Goal: Task Accomplishment & Management: Complete application form

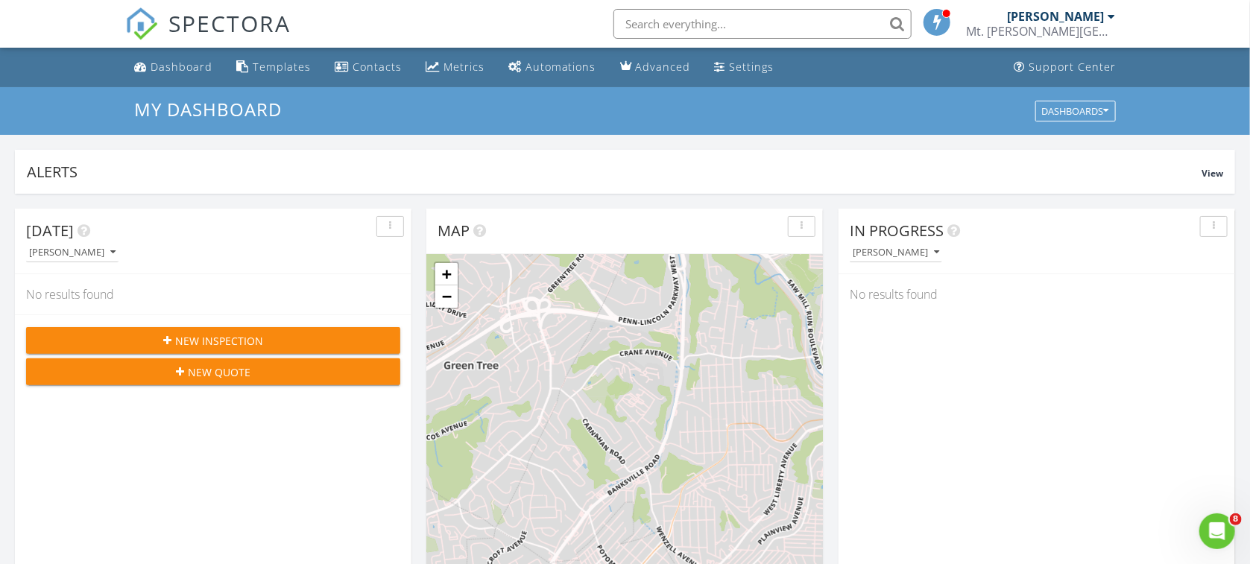
click at [1083, 18] on div "[PERSON_NAME]" at bounding box center [1055, 16] width 97 height 15
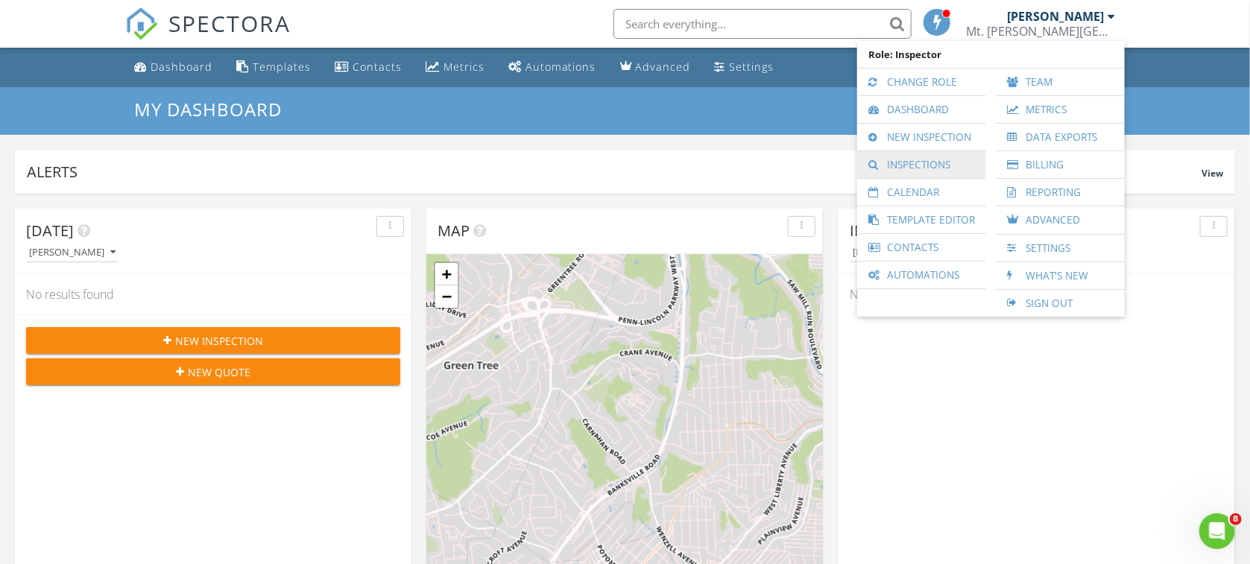
click at [917, 156] on link "Inspections" at bounding box center [921, 164] width 114 height 27
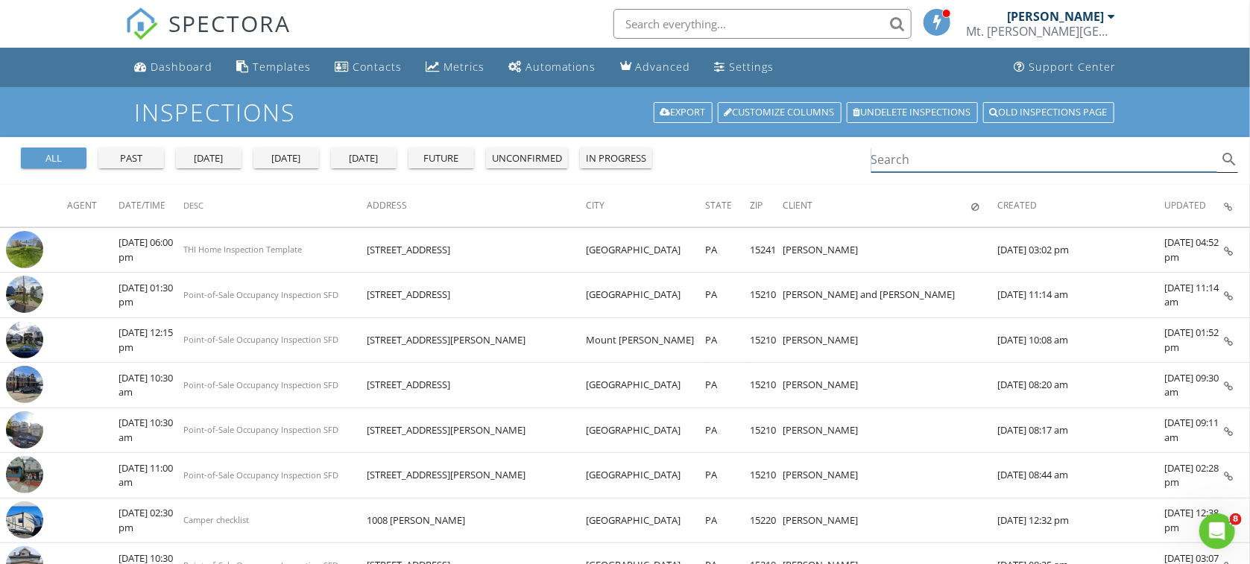
click at [920, 160] on input "Search" at bounding box center [1044, 160] width 347 height 25
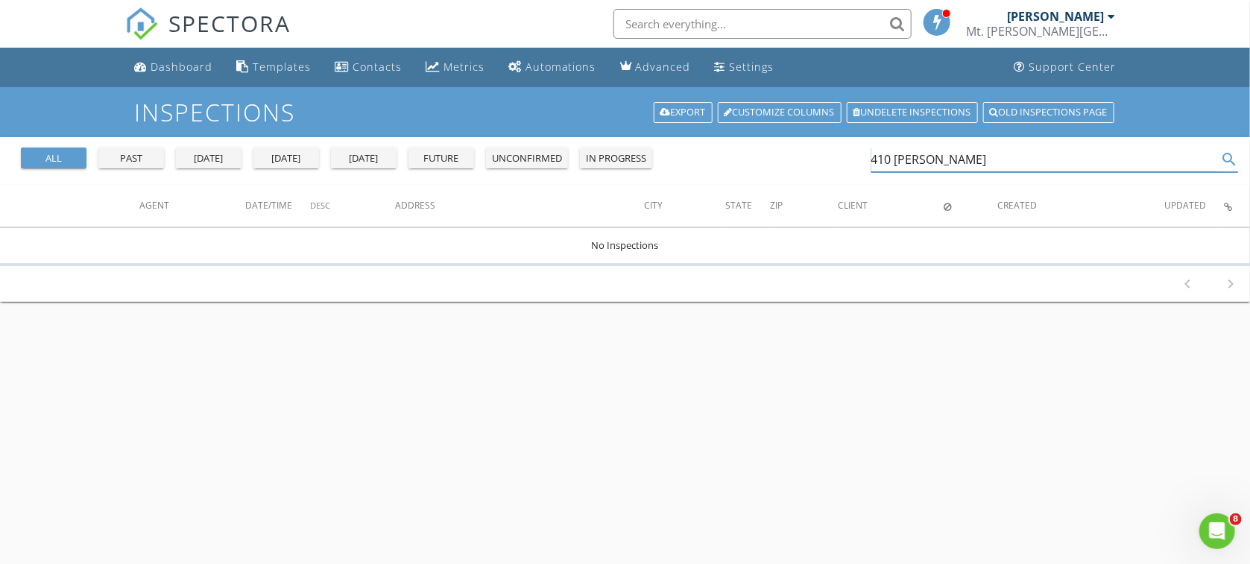
type input "410 Hays"
click at [194, 69] on div "Dashboard" at bounding box center [182, 67] width 62 height 14
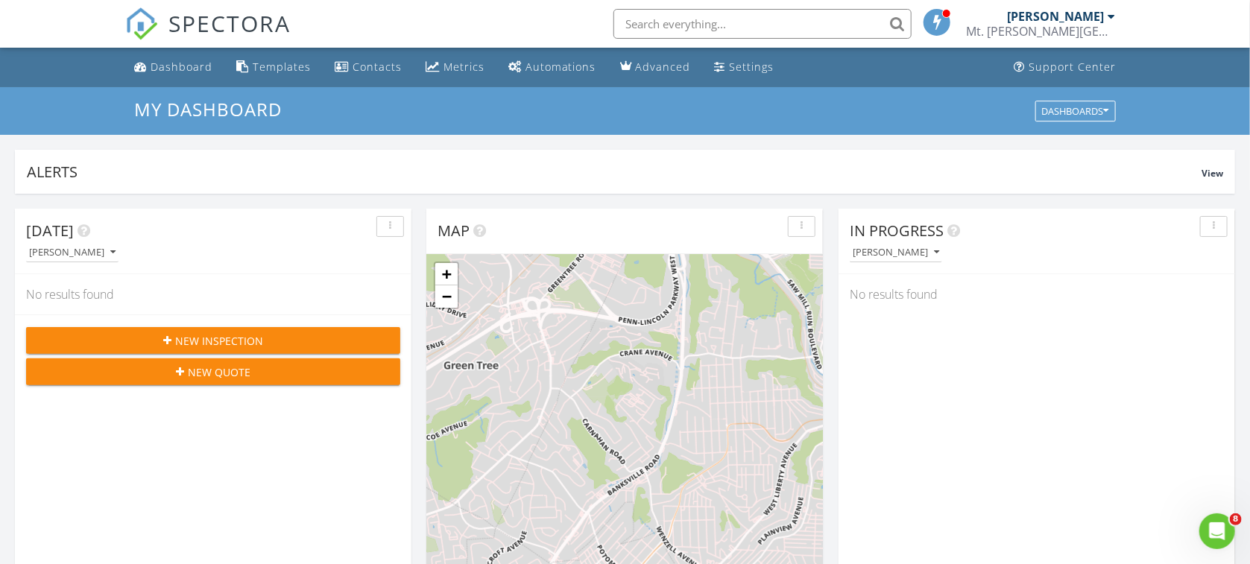
click at [212, 342] on span "New Inspection" at bounding box center [219, 341] width 88 height 16
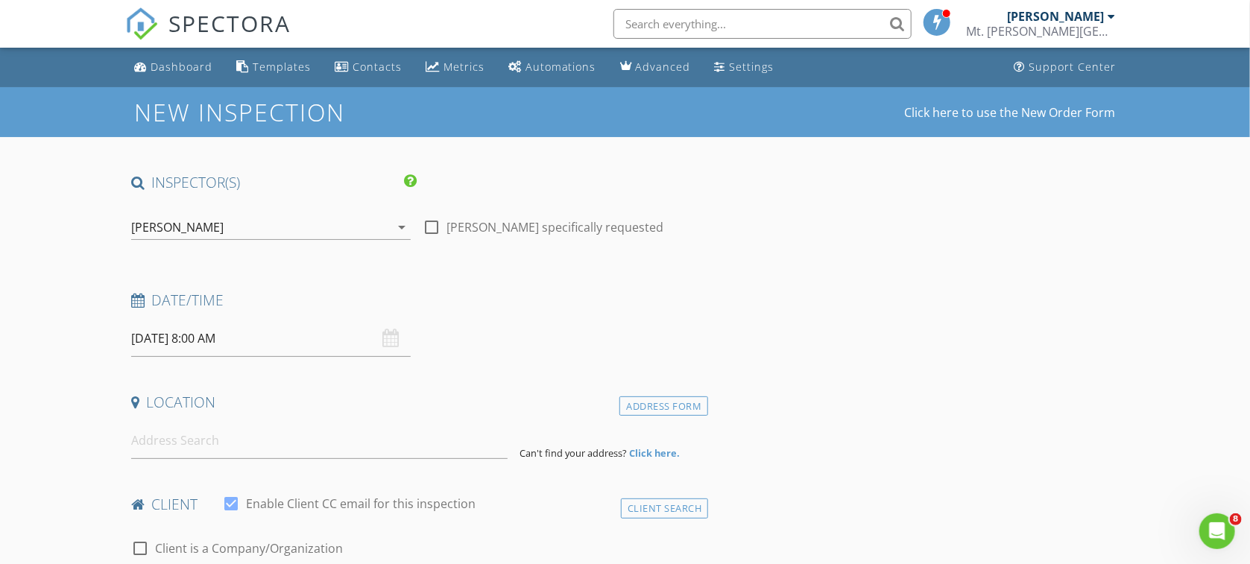
click at [228, 335] on input "08/29/2025 8:00 AM" at bounding box center [270, 338] width 279 height 37
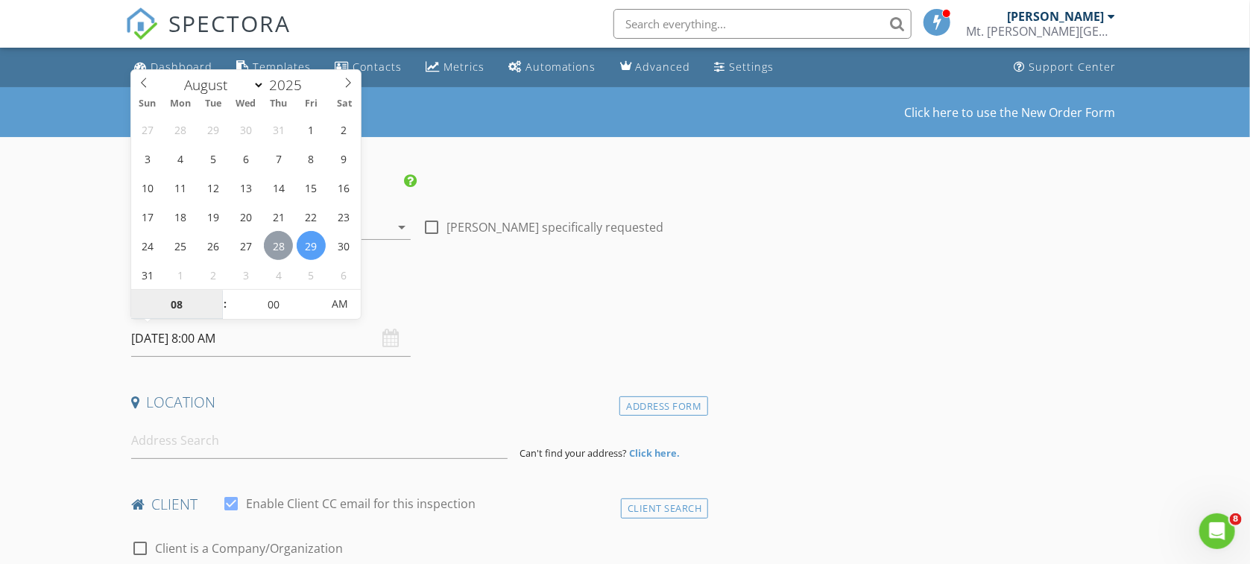
type input "08/28/2025 8:00 AM"
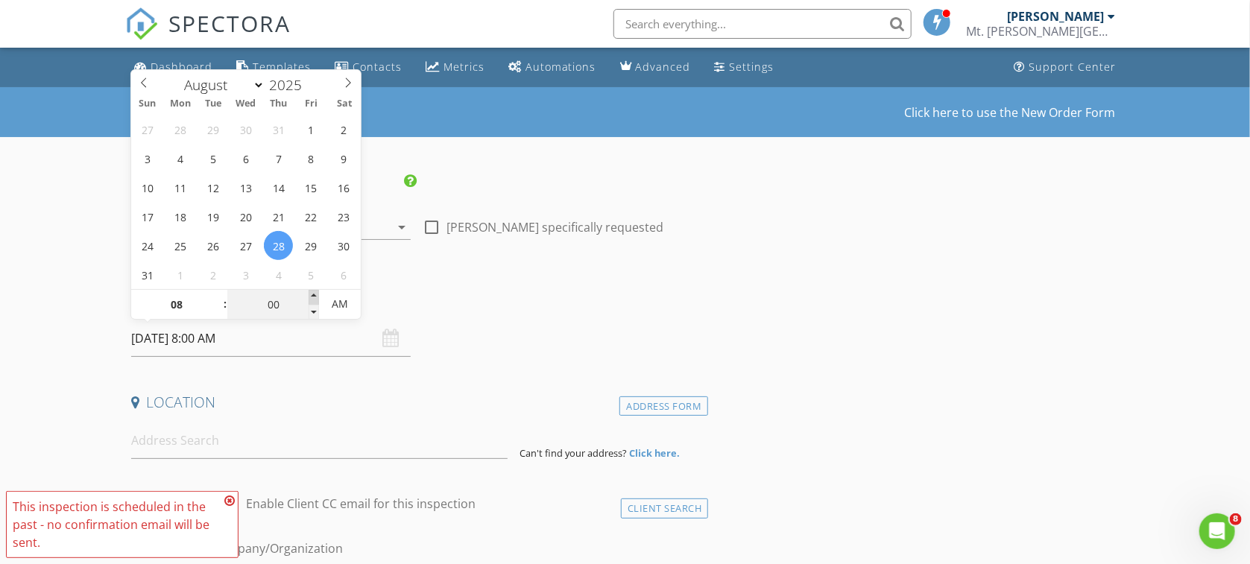
type input "05"
type input "08/28/2025 8:05 AM"
click at [311, 297] on span at bounding box center [314, 297] width 10 height 15
type input "10"
type input "08/28/2025 8:10 AM"
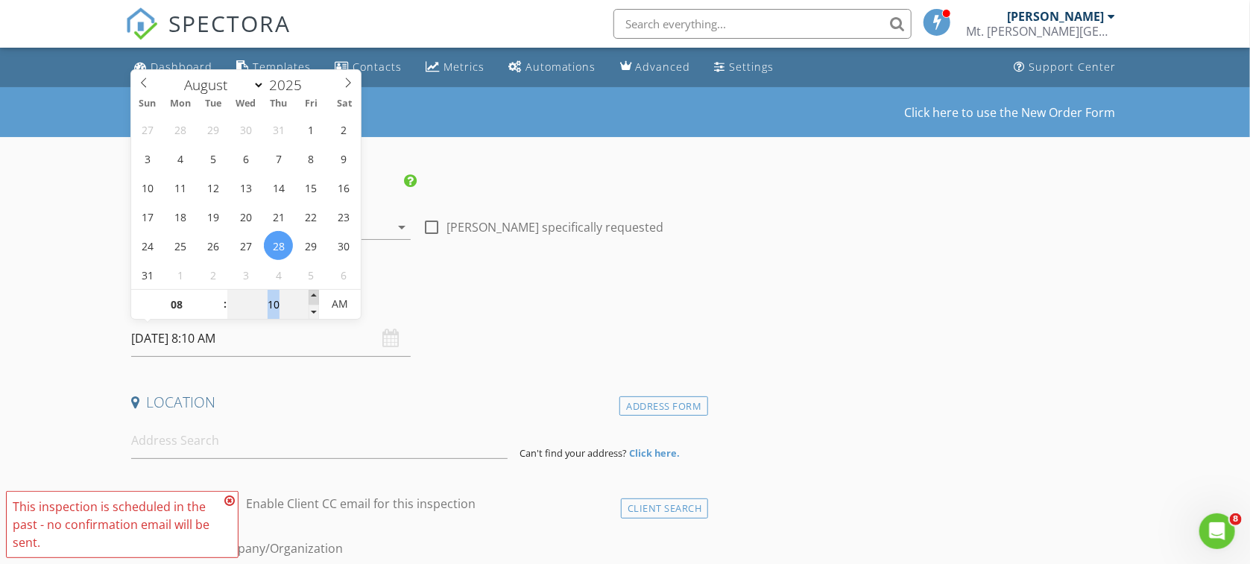
click at [311, 297] on span at bounding box center [314, 297] width 10 height 15
type input "15"
type input "08/28/2025 8:15 AM"
click at [311, 297] on span at bounding box center [314, 297] width 10 height 15
type input "20"
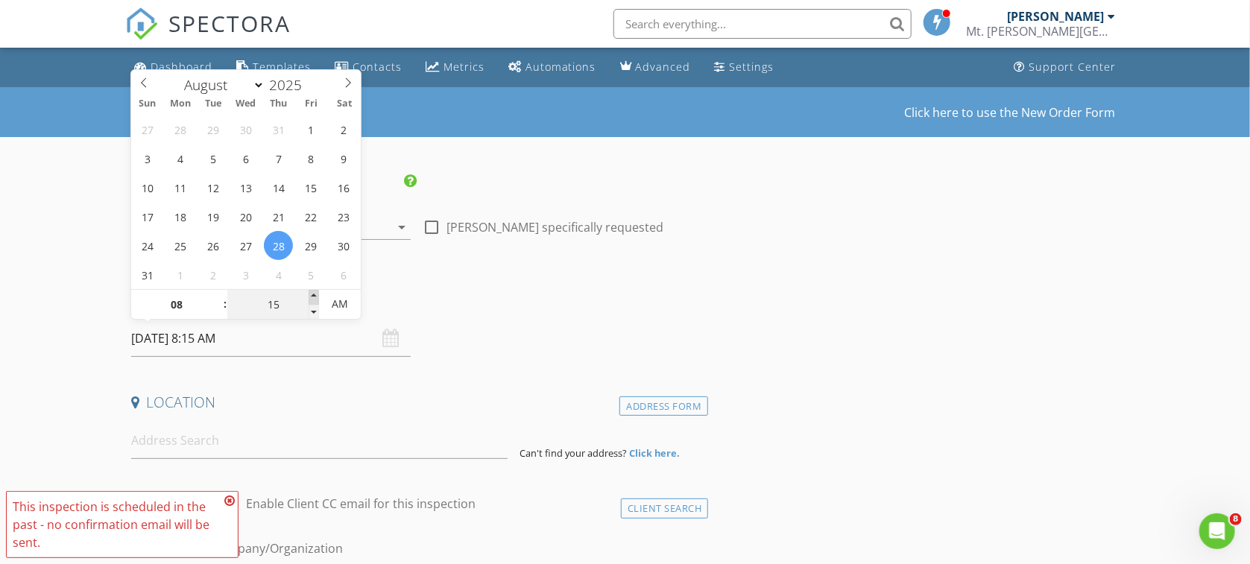
type input "08/28/2025 8:20 AM"
click at [311, 297] on span at bounding box center [314, 297] width 10 height 15
type input "25"
type input "08/28/2025 8:25 AM"
click at [311, 297] on span at bounding box center [314, 297] width 10 height 15
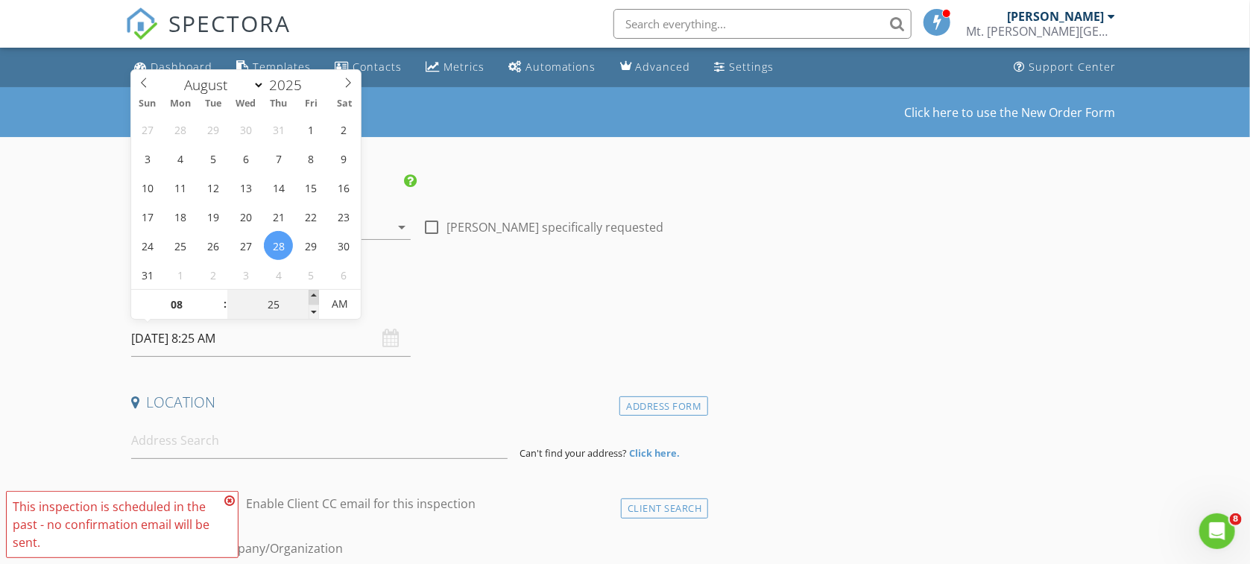
type input "30"
type input "[DATE] 8:30 AM"
click at [311, 297] on span at bounding box center [314, 297] width 10 height 15
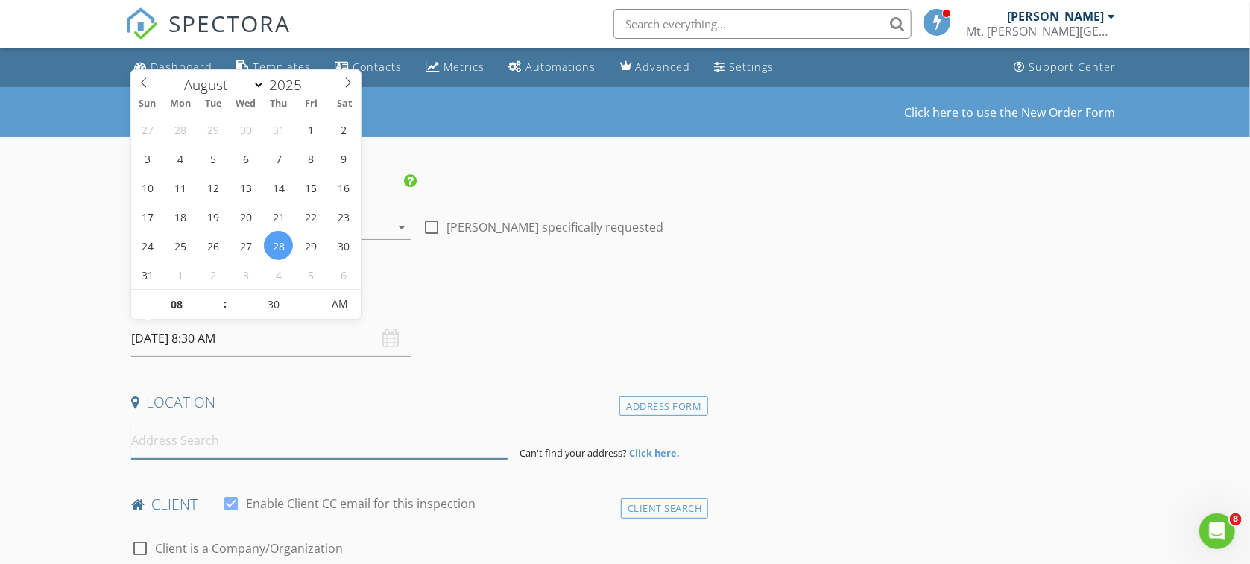
click at [209, 449] on input at bounding box center [319, 441] width 377 height 37
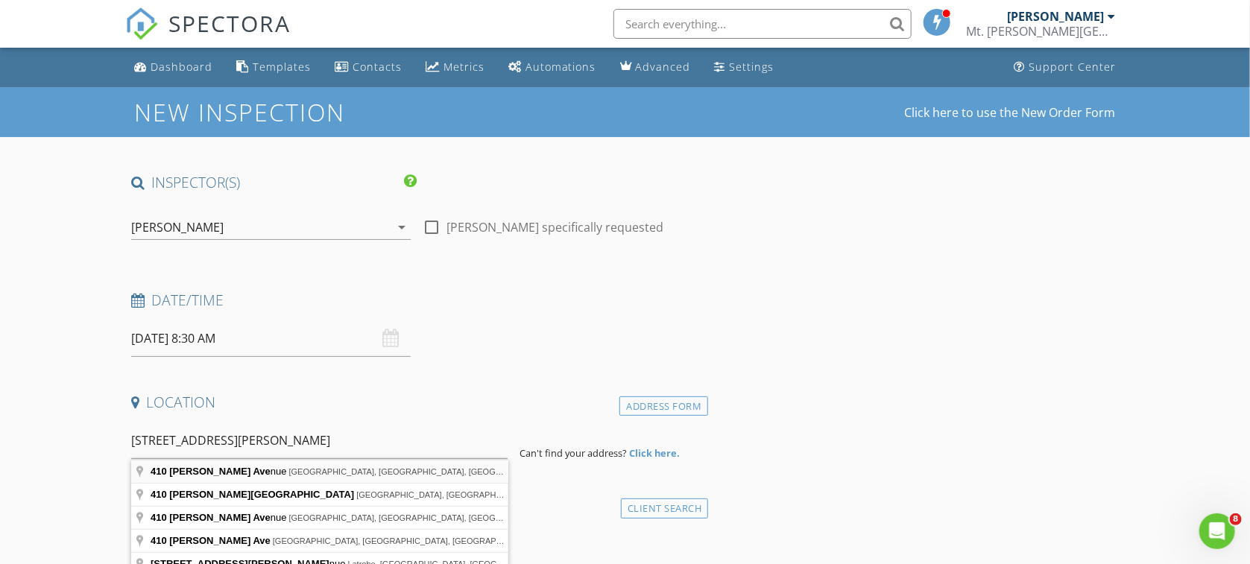
type input "410 Hays Avenue, Pittsburgh, PA, USA"
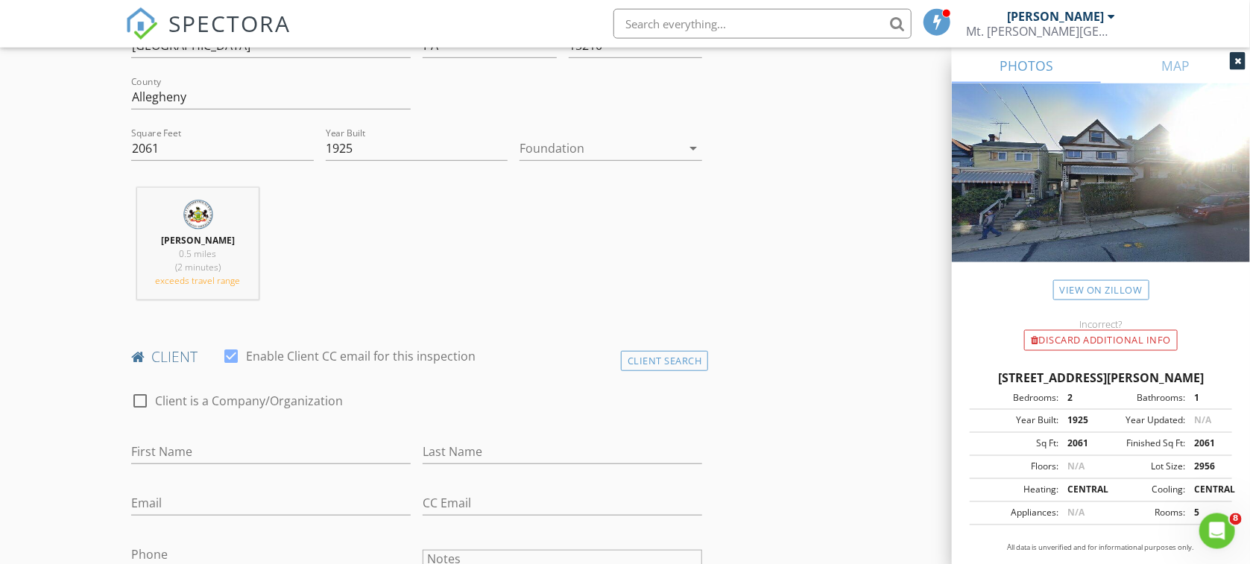
scroll to position [526, 0]
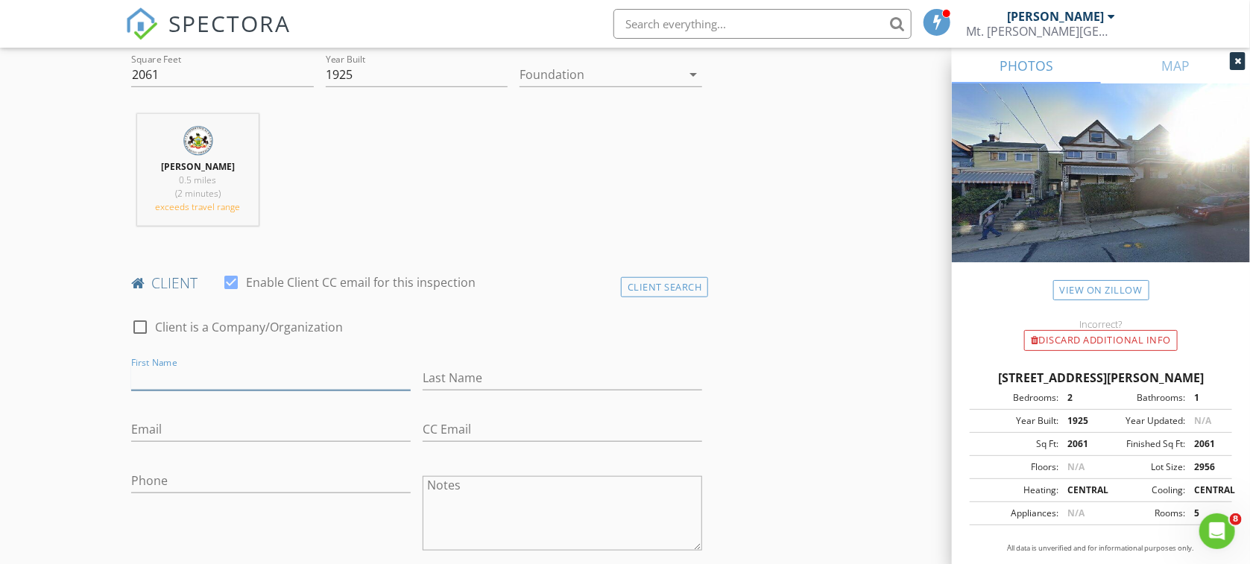
click at [399, 382] on input "First Name" at bounding box center [270, 378] width 279 height 25
click at [245, 375] on input "First Name" at bounding box center [270, 378] width 279 height 25
type input "MArk"
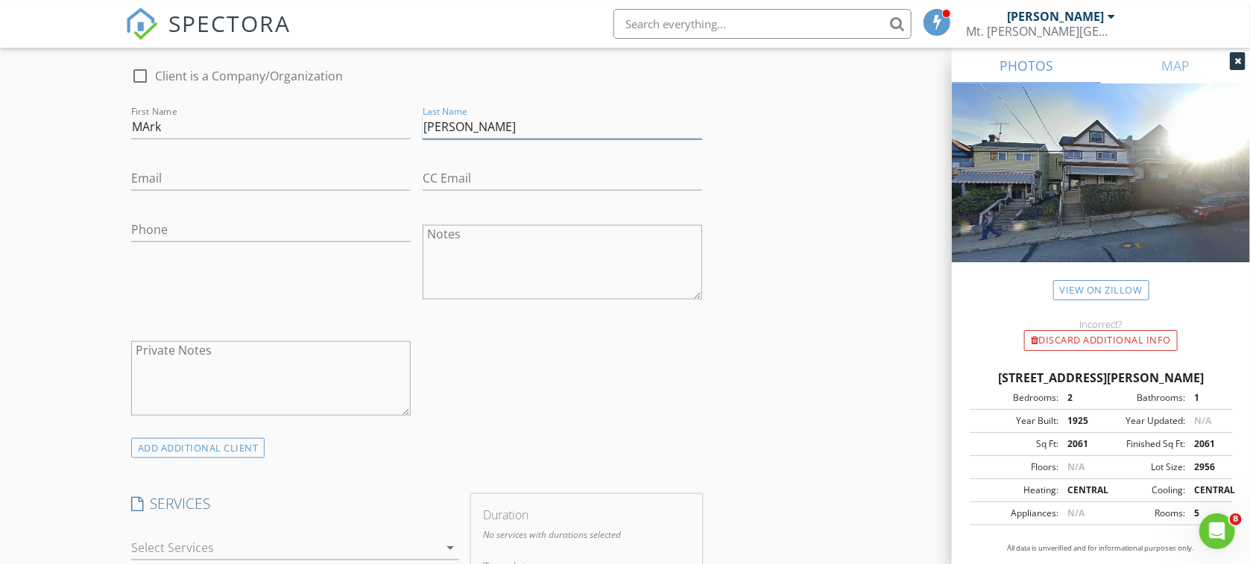
scroll to position [1053, 0]
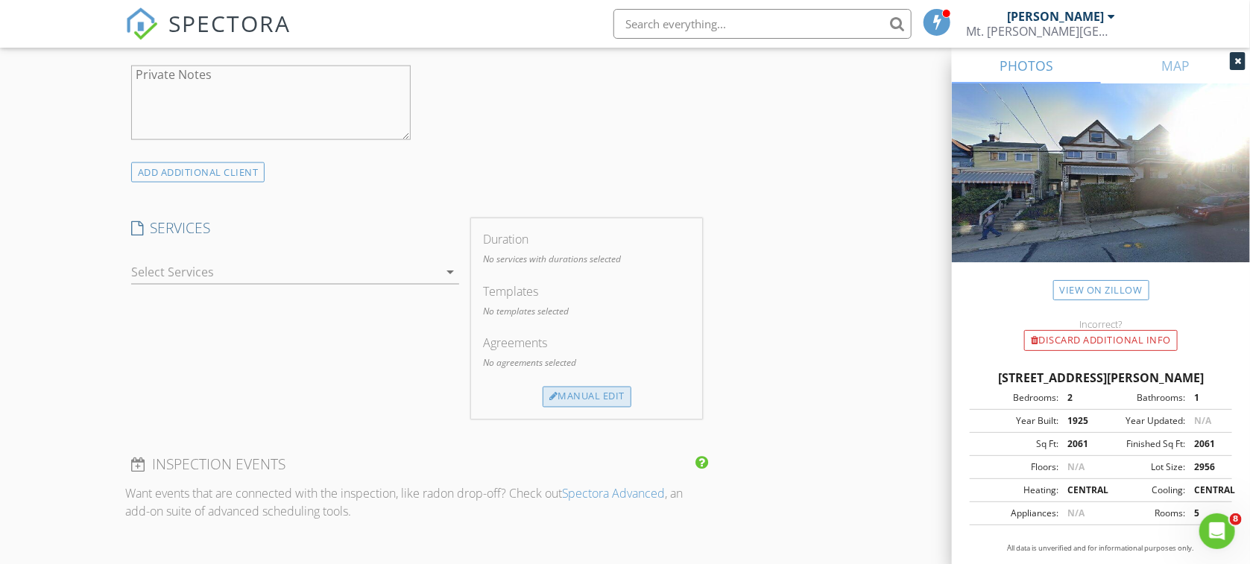
type input "[PERSON_NAME]"
click at [577, 405] on div "Manual Edit" at bounding box center [586, 397] width 89 height 21
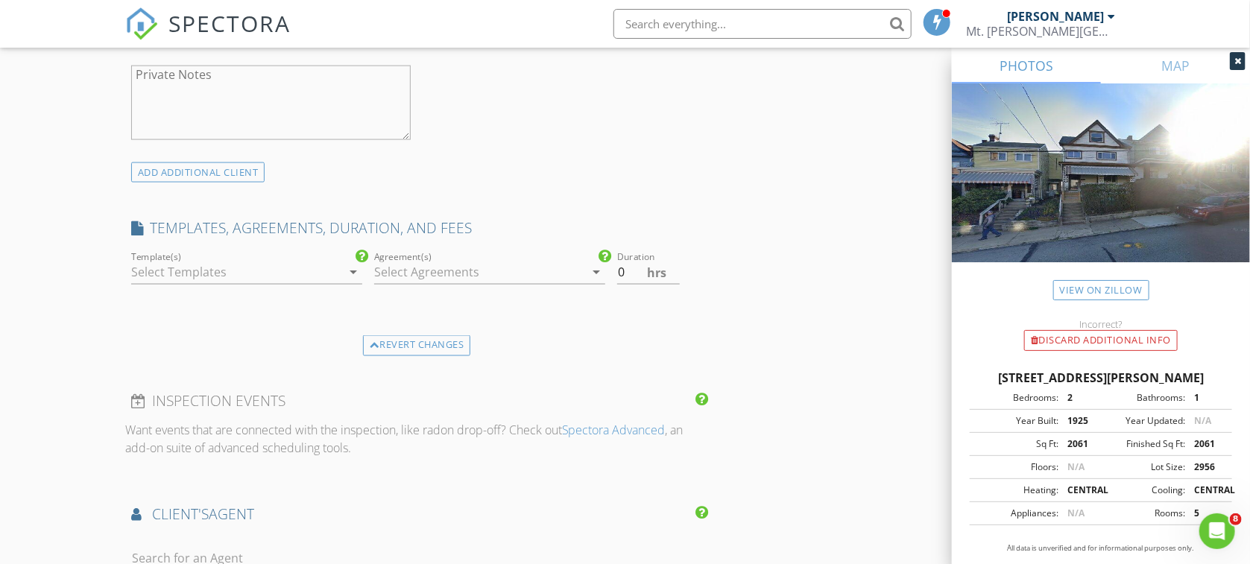
click at [306, 270] on div at bounding box center [236, 272] width 210 height 24
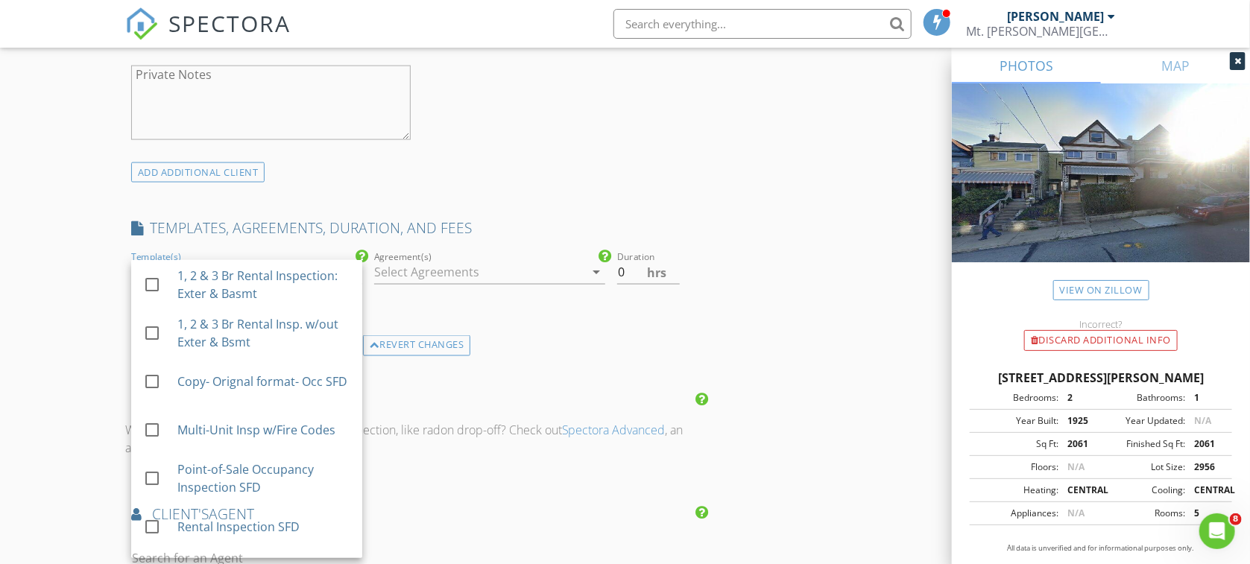
click at [265, 528] on div "client's AGENT" at bounding box center [416, 520] width 583 height 30
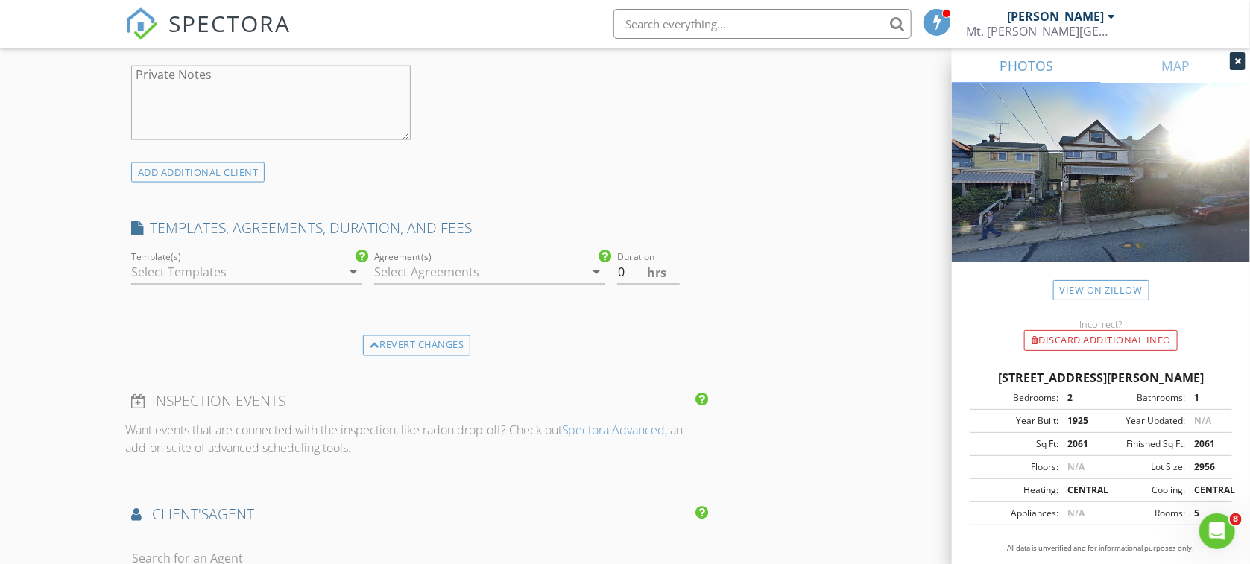
click at [288, 266] on div at bounding box center [236, 272] width 210 height 24
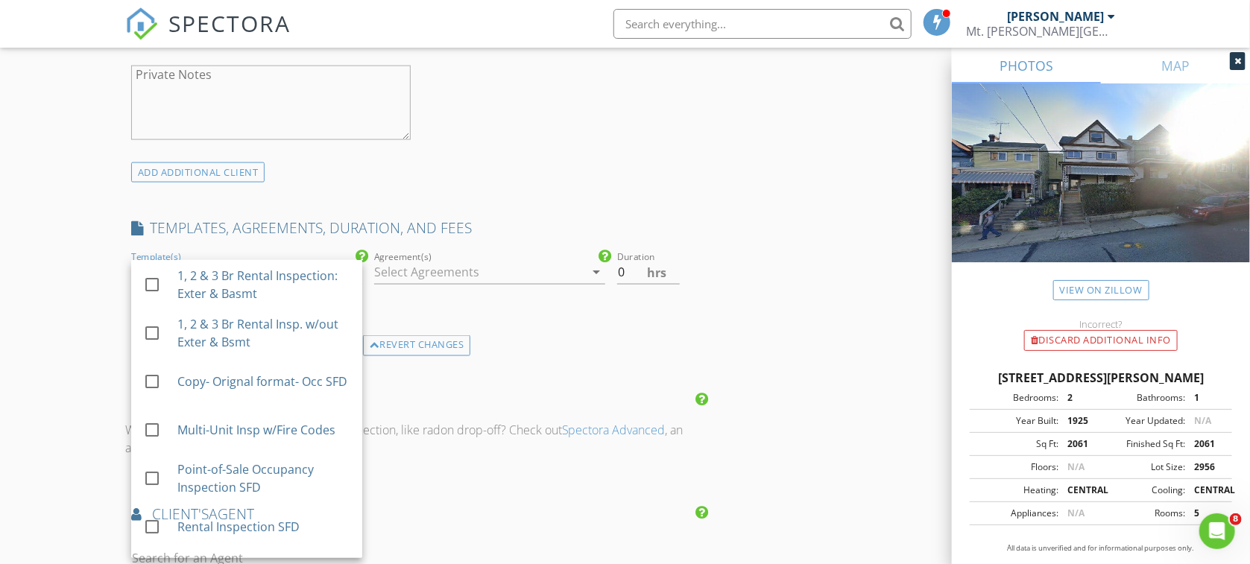
click at [147, 529] on div "client's AGENT" at bounding box center [416, 520] width 583 height 30
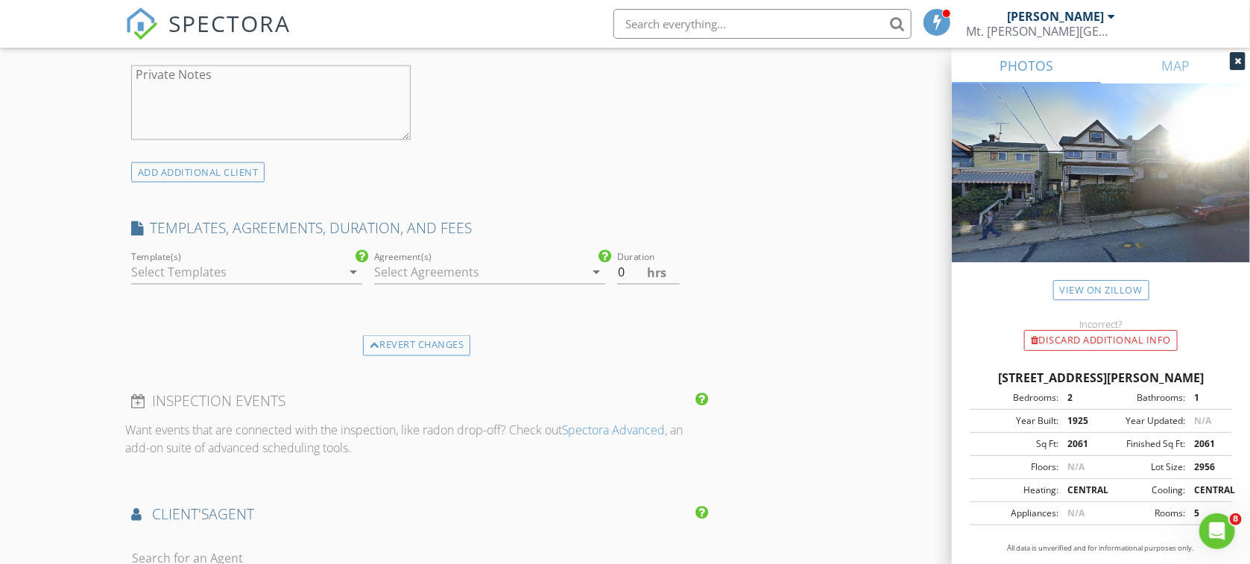
click at [347, 268] on icon "arrow_drop_down" at bounding box center [353, 272] width 18 height 18
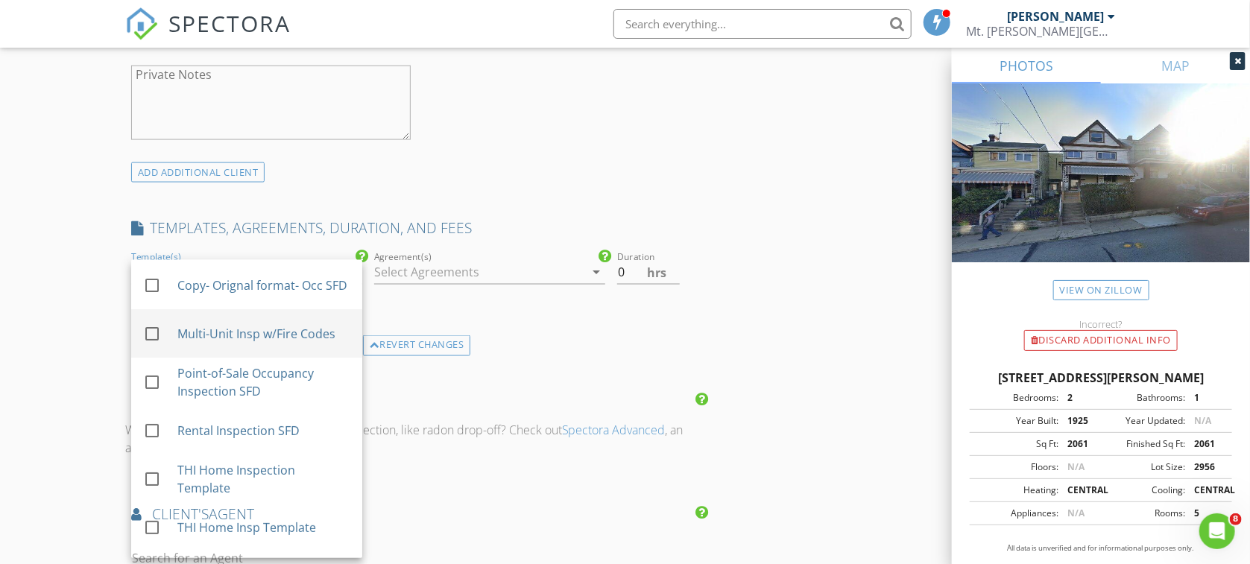
scroll to position [137, 0]
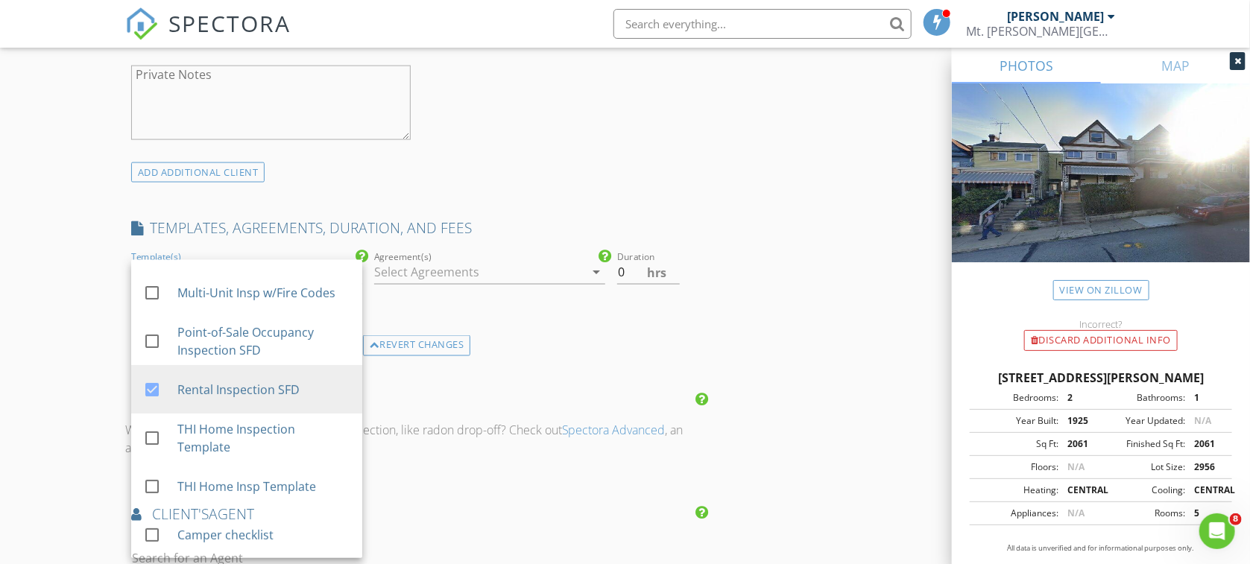
click at [510, 319] on div "INSPECTOR(S) check_box Phil Quattrone PRIMARY check_box_outline_blank Rick Hopk…" at bounding box center [416, 147] width 583 height 2054
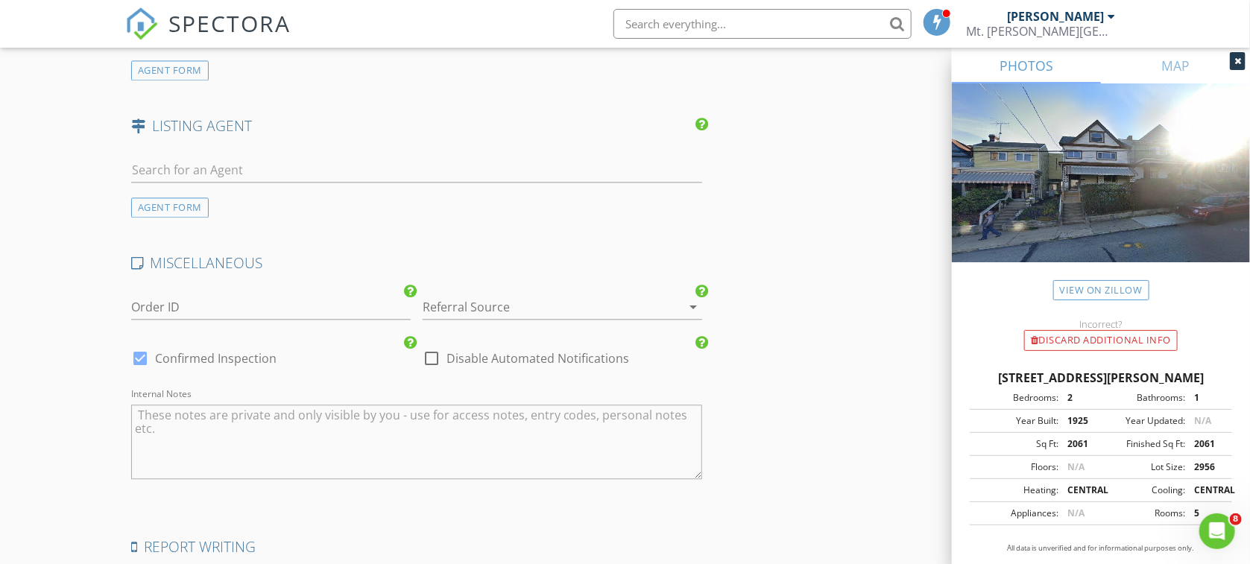
scroll to position [1785, 0]
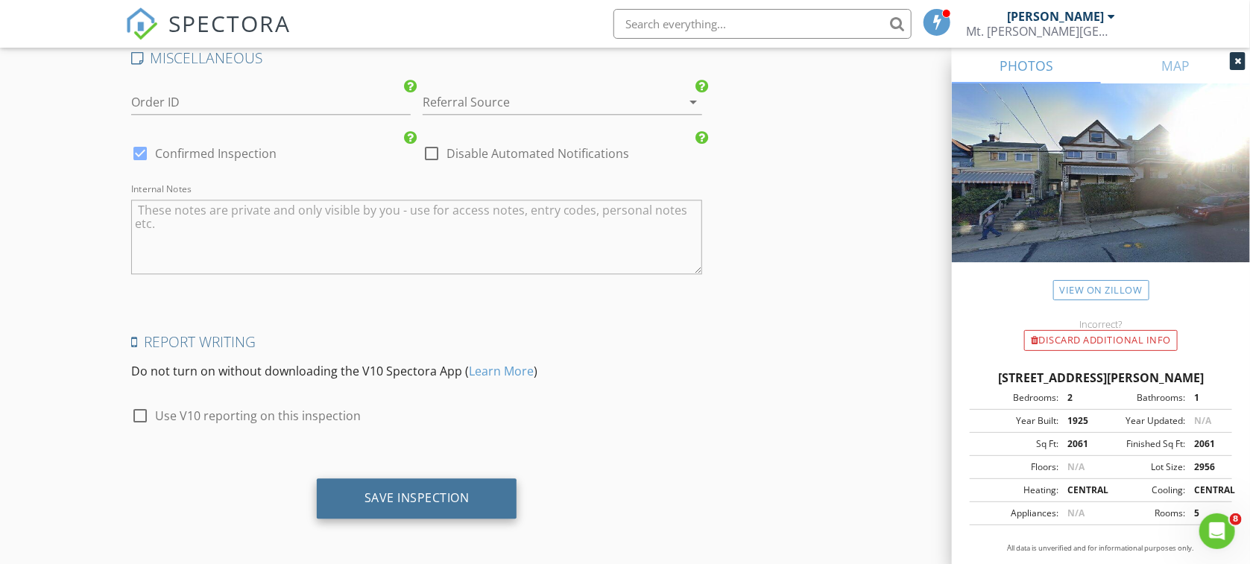
click at [405, 494] on div "Save Inspection" at bounding box center [416, 497] width 105 height 15
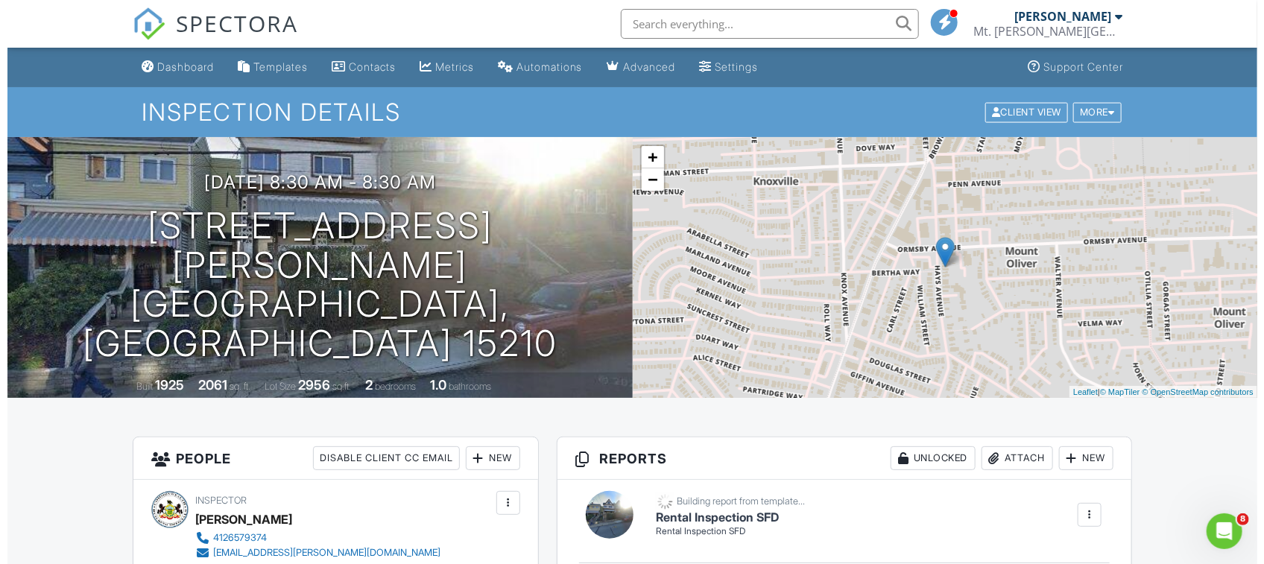
scroll to position [263, 0]
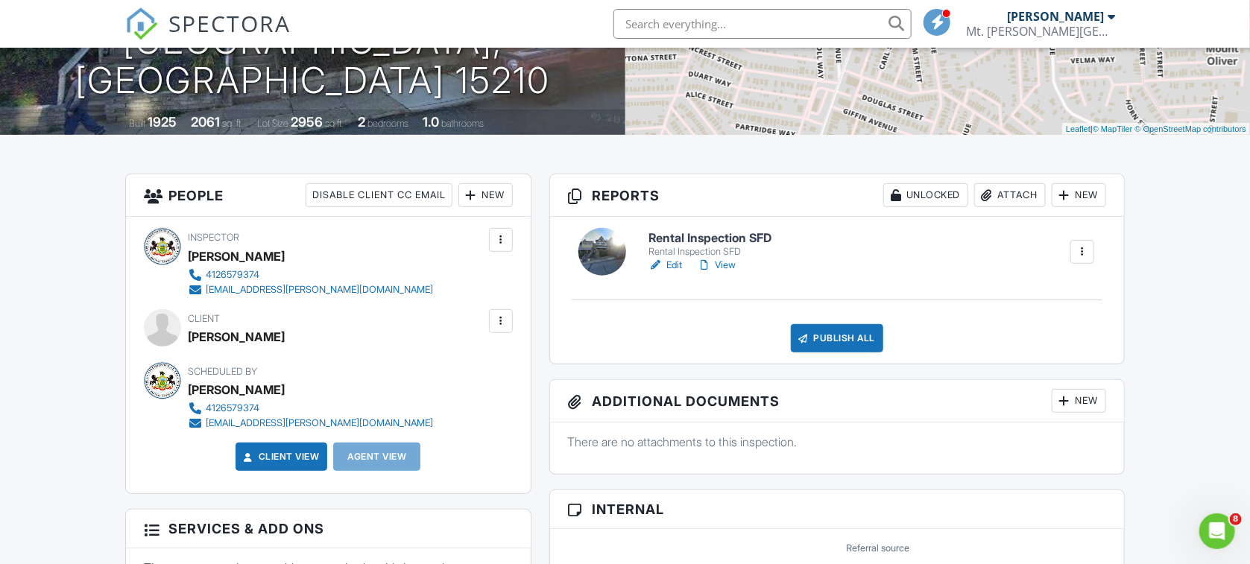
click at [494, 314] on div at bounding box center [500, 321] width 15 height 15
click at [461, 368] on li "Edit" at bounding box center [466, 366] width 76 height 37
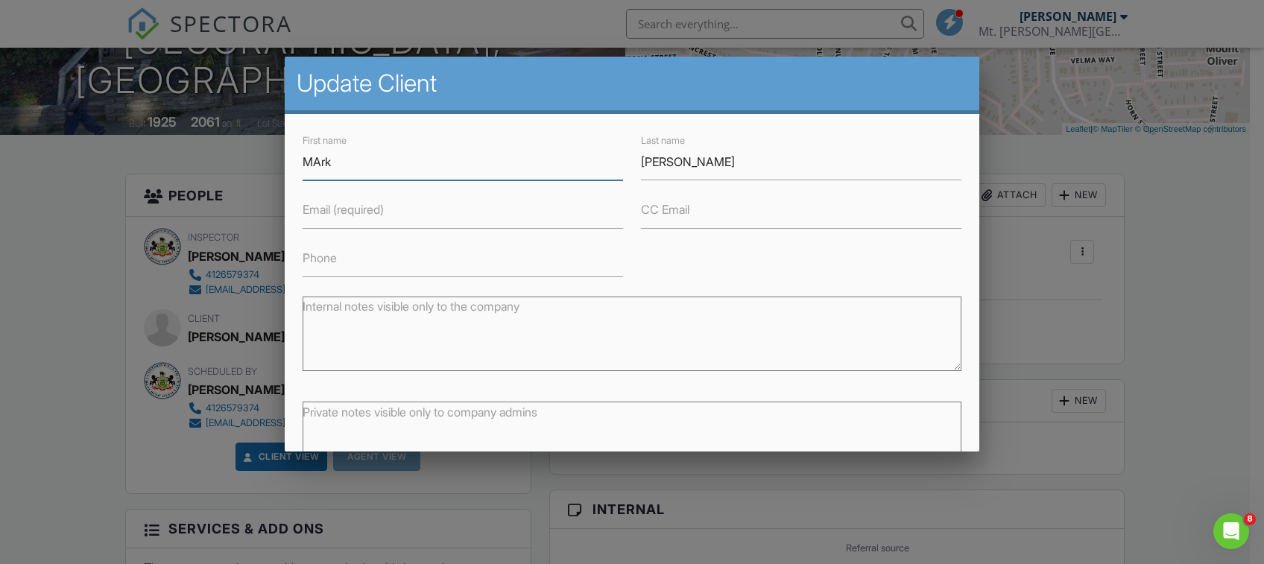
click at [314, 156] on input "MArk" at bounding box center [463, 162] width 320 height 37
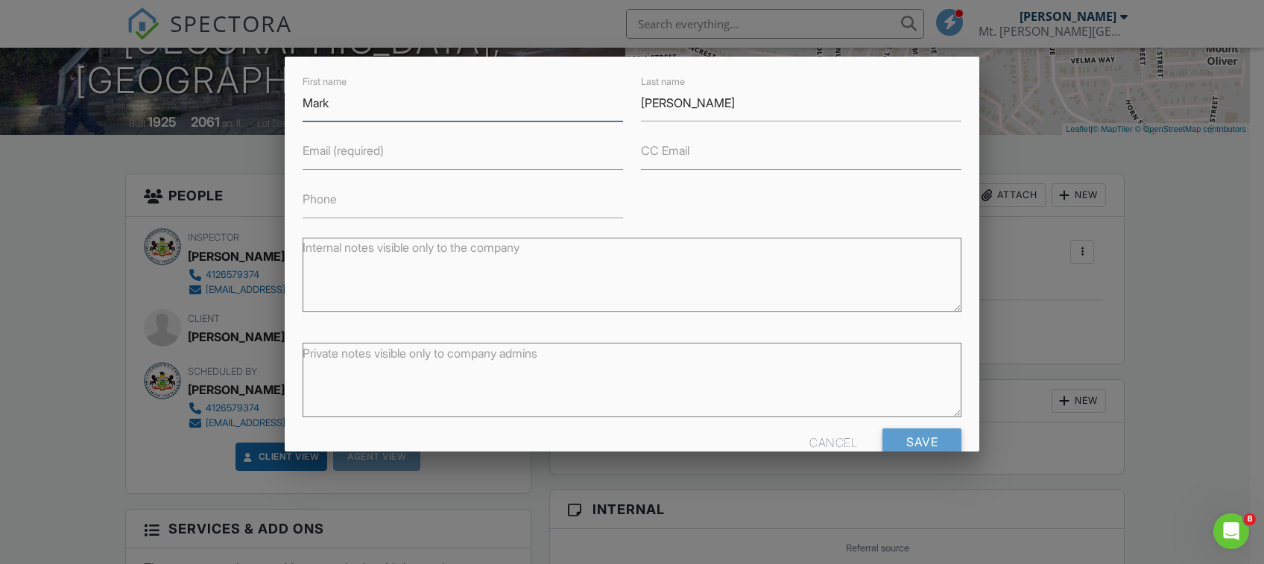
scroll to position [85, 0]
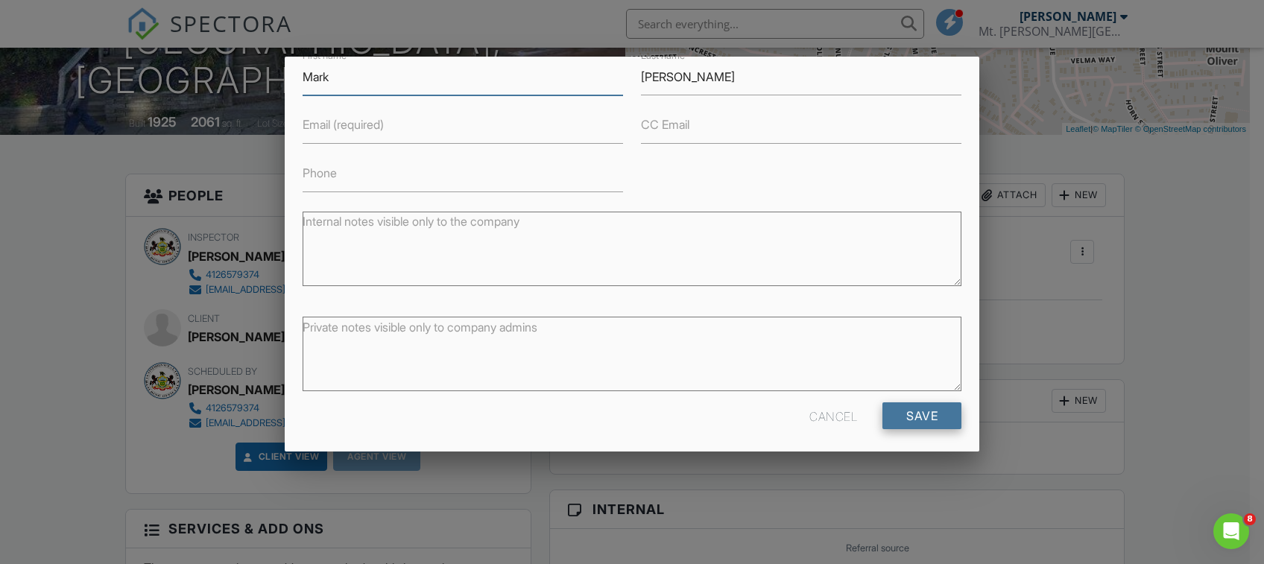
type input "Mark"
click at [894, 408] on input "Save" at bounding box center [921, 415] width 79 height 27
